Goal: Task Accomplishment & Management: Manage account settings

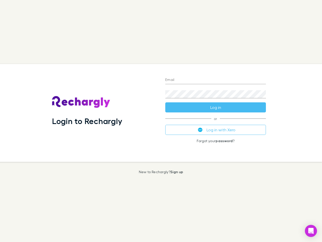
click at [161, 121] on div "Login to Rechargly" at bounding box center [104, 113] width 113 height 98
click at [216, 80] on input "Email" at bounding box center [215, 80] width 101 height 8
click at [216, 107] on button "Log in" at bounding box center [215, 107] width 101 height 10
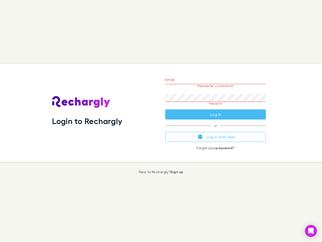
click at [216, 130] on div "Email Please enter a valid email. Password Please fill Log in or Log in with Xe…" at bounding box center [215, 113] width 109 height 98
click at [311, 231] on icon "Open Intercom Messenger" at bounding box center [311, 231] width 5 height 6
